Goal: Transaction & Acquisition: Purchase product/service

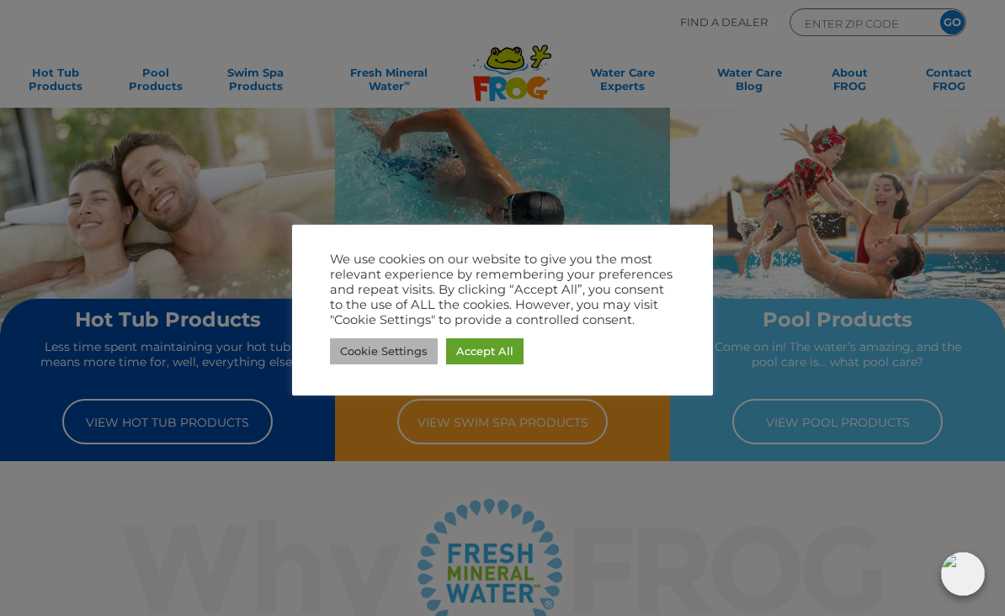
click at [386, 354] on link "Cookie Settings" at bounding box center [384, 351] width 108 height 26
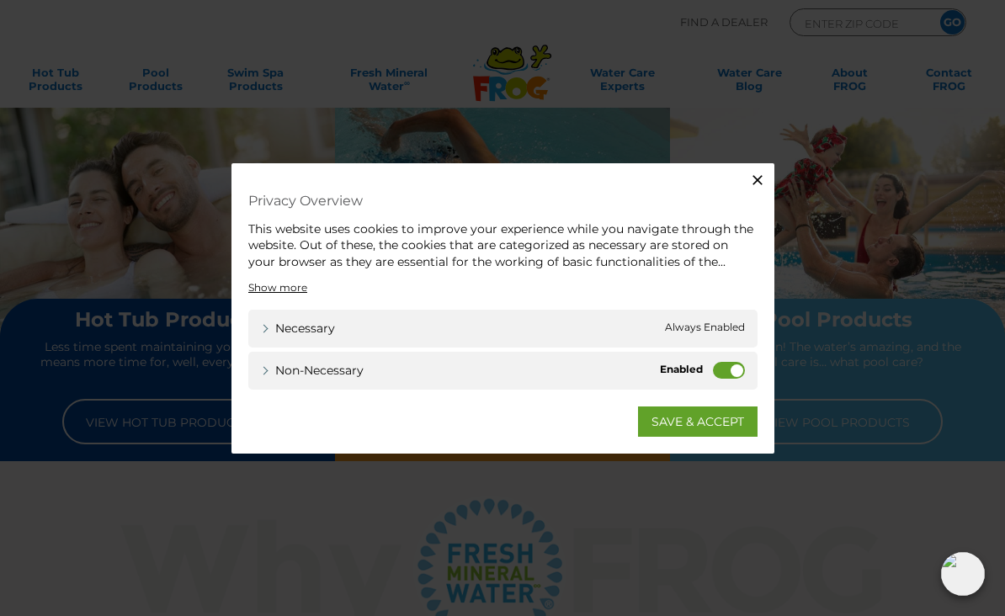
click at [720, 369] on label "Non-necessary" at bounding box center [729, 370] width 32 height 17
click at [0, 0] on input "Non-necessary" at bounding box center [0, 0] width 0 height 0
click at [682, 424] on link "SAVE & ACCEPT" at bounding box center [698, 422] width 120 height 30
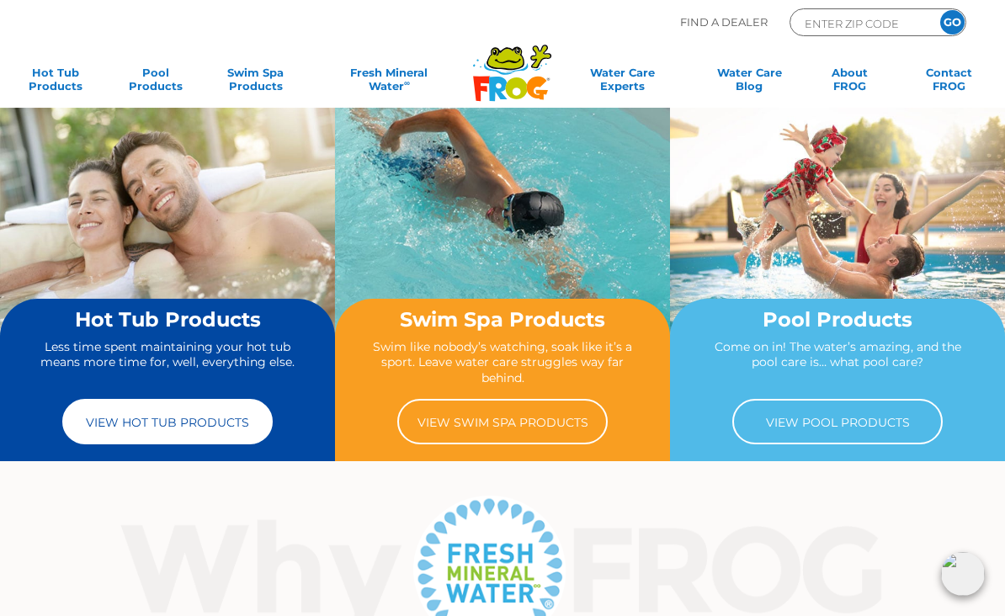
click at [188, 424] on link "View Hot Tub Products" at bounding box center [167, 421] width 210 height 45
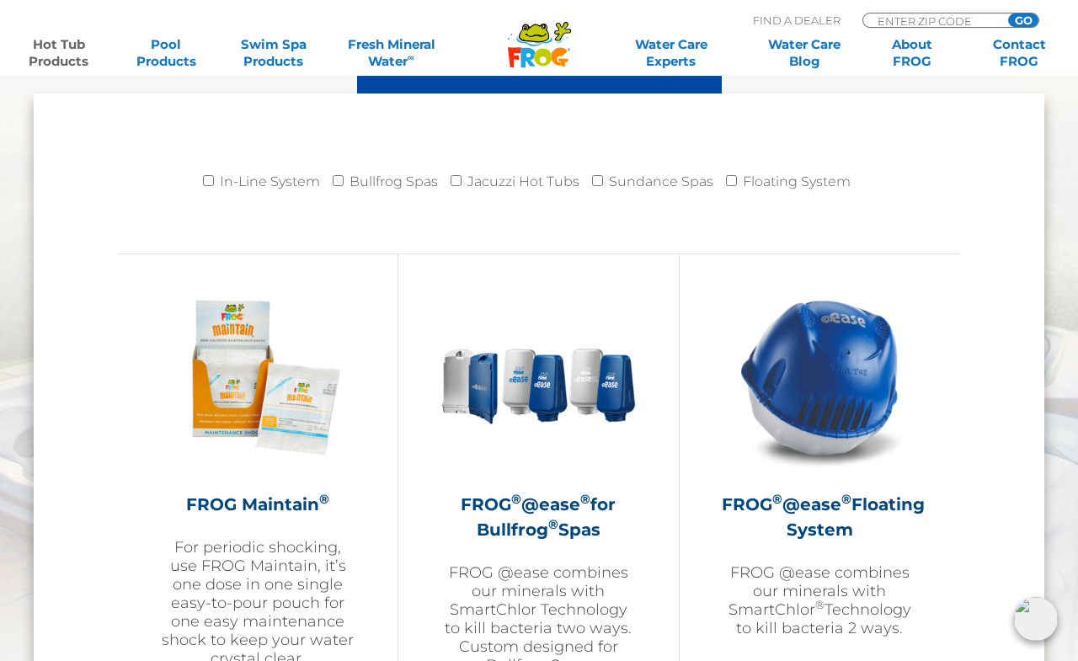
scroll to position [1717, 0]
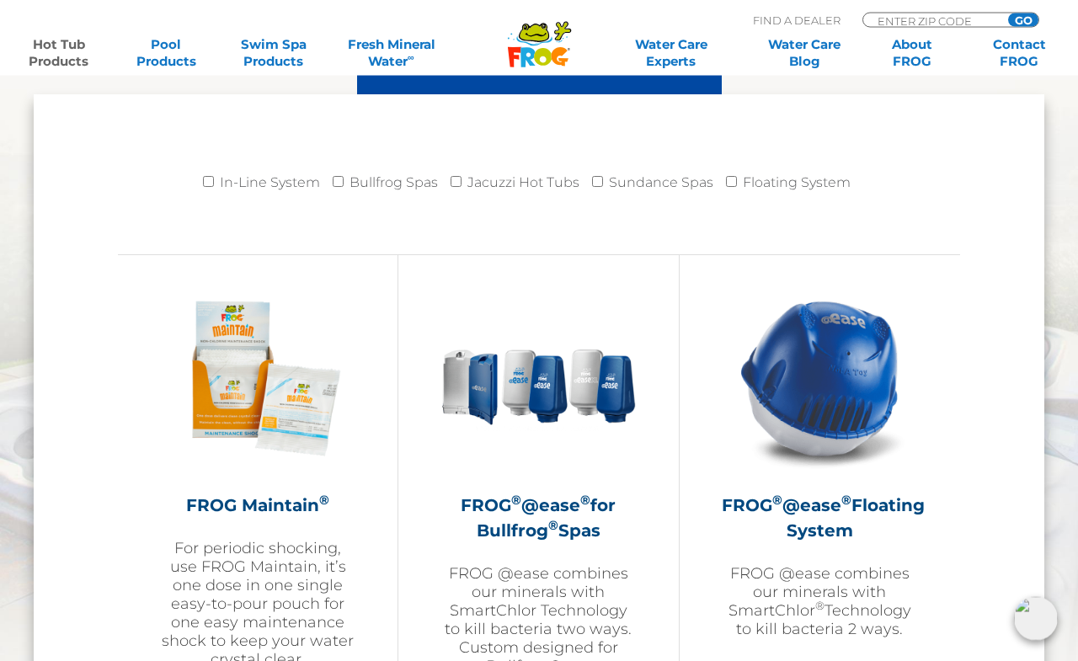
click at [203, 182] on input "In-Line System" at bounding box center [208, 181] width 11 height 11
checkbox input "true"
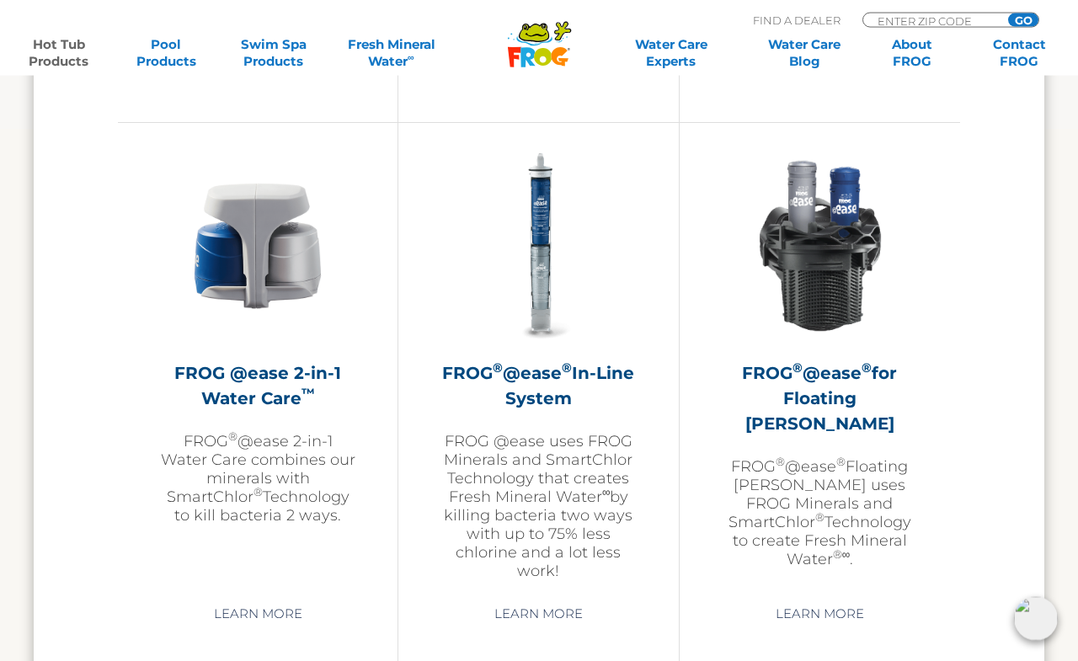
scroll to position [2407, 0]
click at [567, 385] on h2 "FROG ® @ease ® In-Line System" at bounding box center [537, 384] width 195 height 51
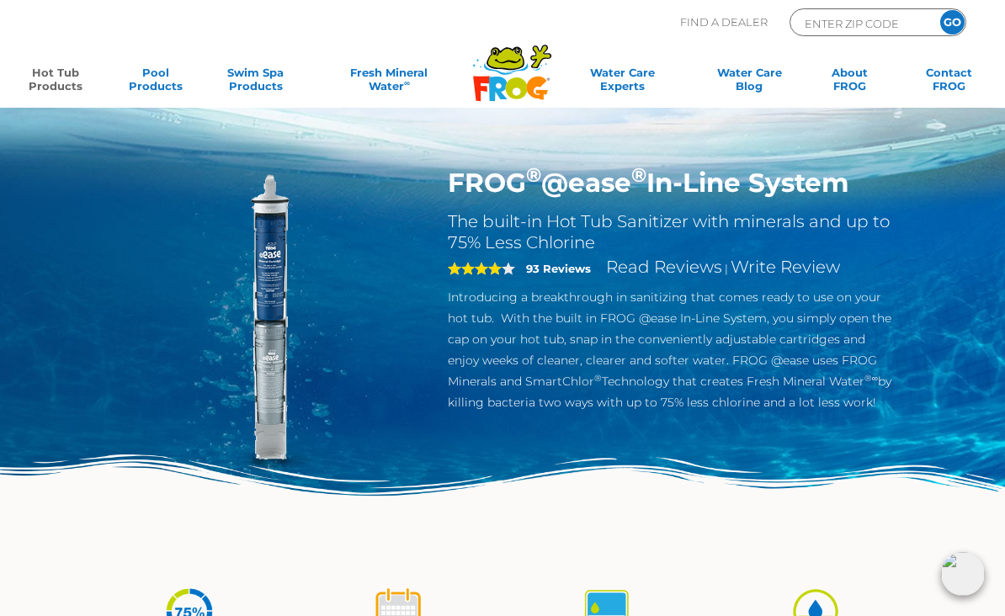
click at [853, 29] on input "ENTER ZIP CODE" at bounding box center [860, 22] width 114 height 19
type input "97846"
click at [952, 22] on input "GO" at bounding box center [952, 22] width 24 height 24
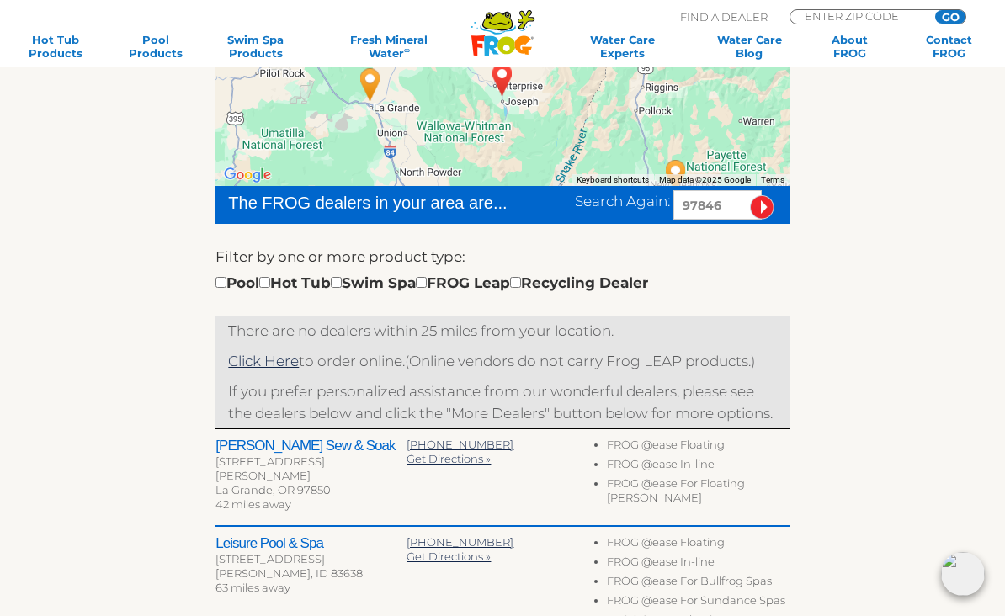
scroll to position [337, 0]
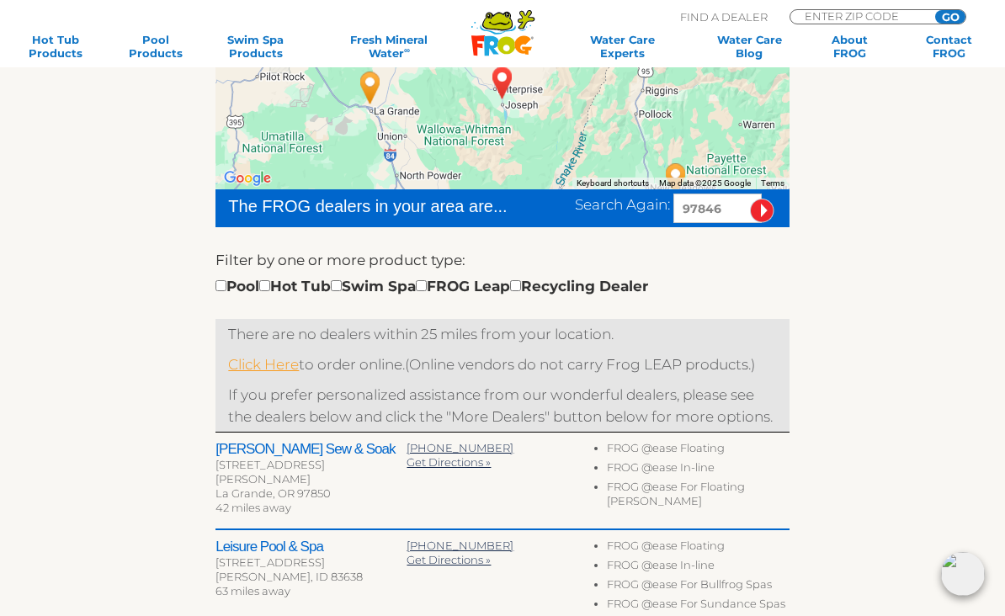
click at [269, 365] on link "Click Here" at bounding box center [263, 364] width 71 height 17
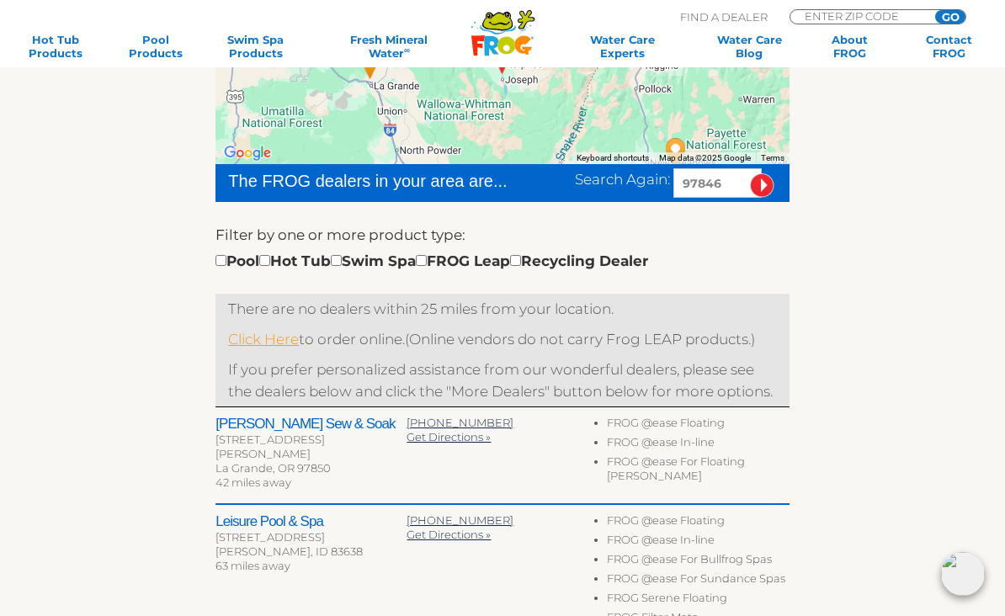
click at [246, 341] on link "Click Here" at bounding box center [263, 339] width 71 height 17
